Goal: Information Seeking & Learning: Find specific fact

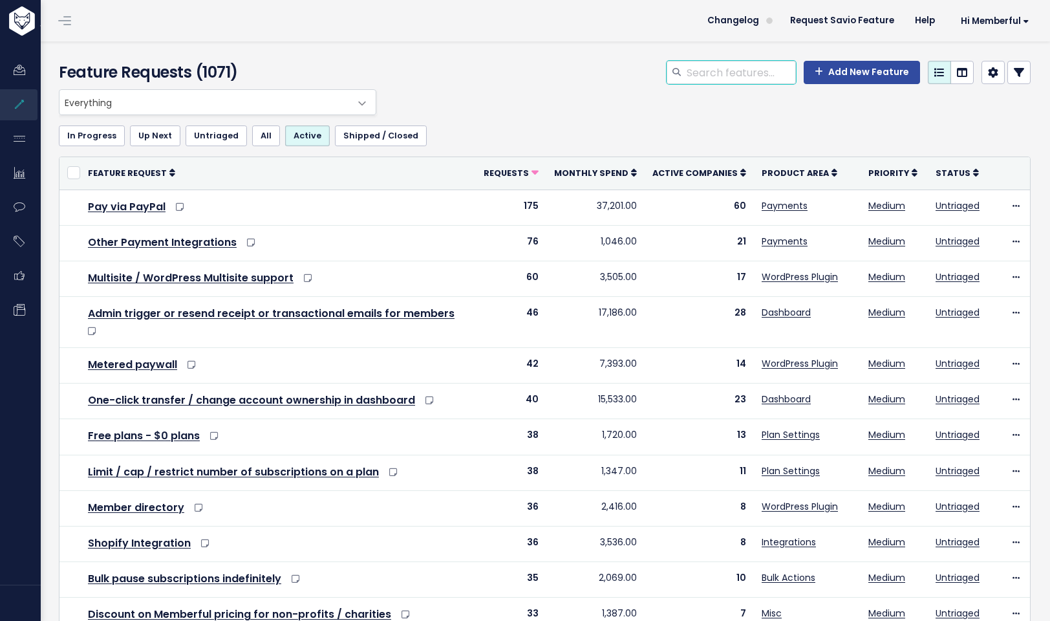
click at [701, 67] on input "search" at bounding box center [741, 72] width 111 height 23
type input "spotify"
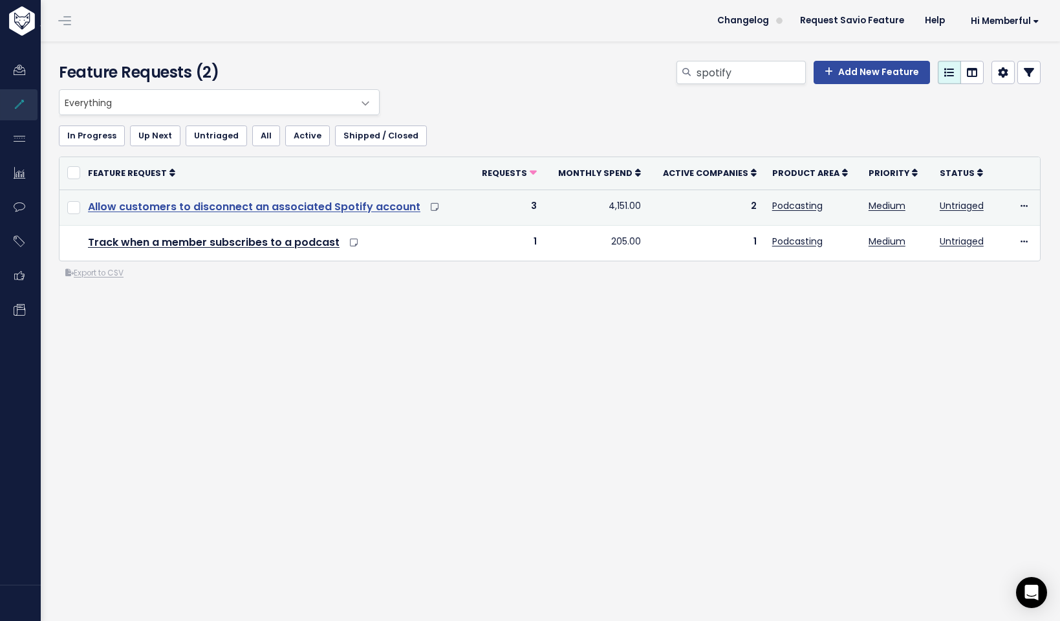
click at [325, 204] on link "Allow customers to disconnect an associated Spotify account" at bounding box center [254, 206] width 332 height 15
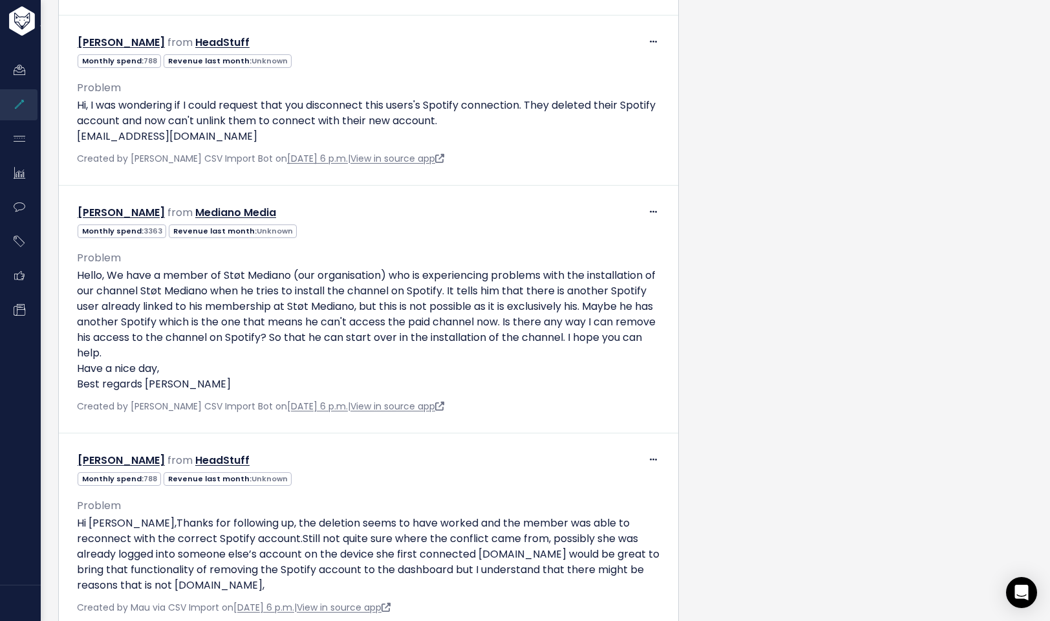
scroll to position [799, 0]
